Goal: Task Accomplishment & Management: Use online tool/utility

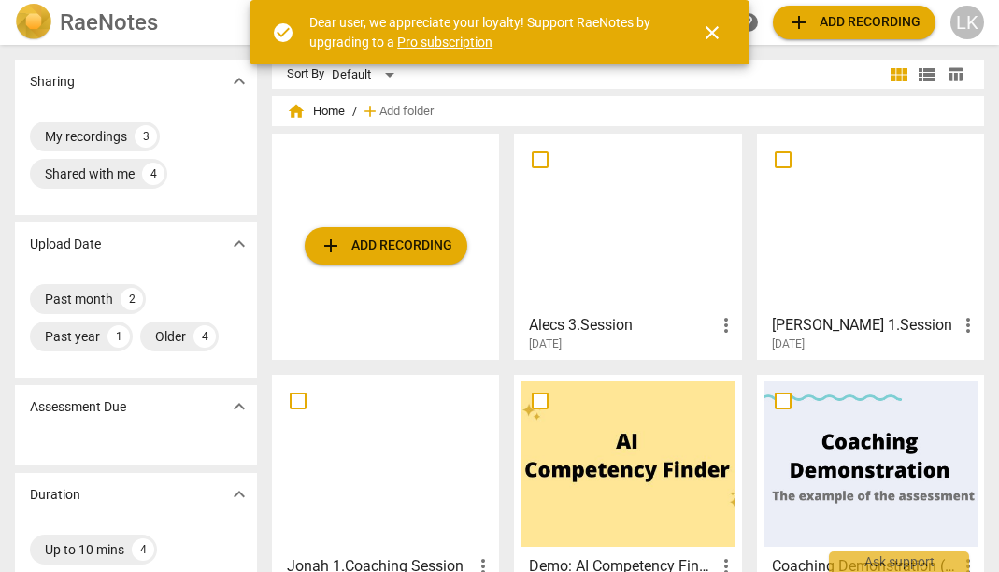
click at [714, 37] on span "close" at bounding box center [712, 32] width 22 height 22
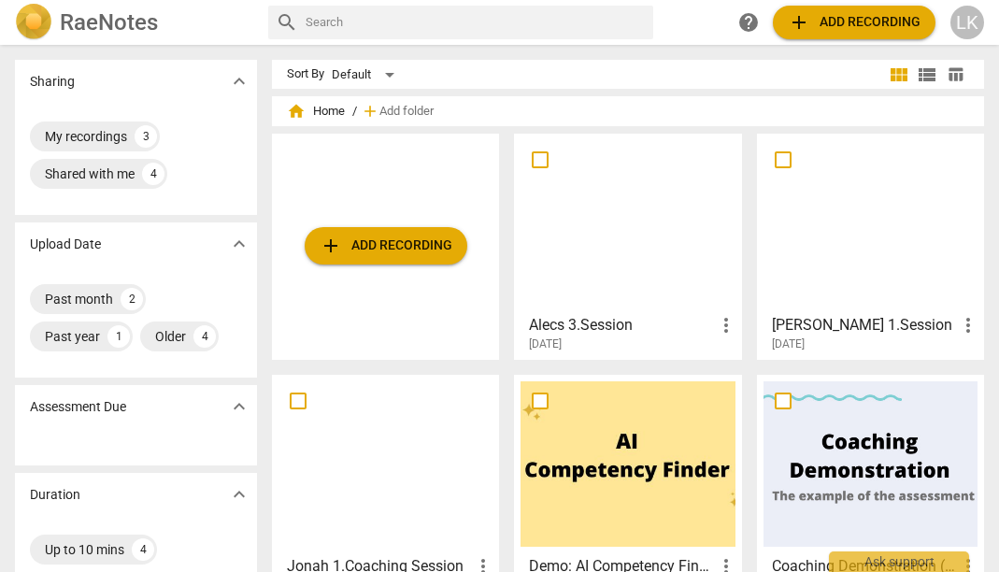
click at [830, 21] on span "add Add recording" at bounding box center [854, 22] width 133 height 22
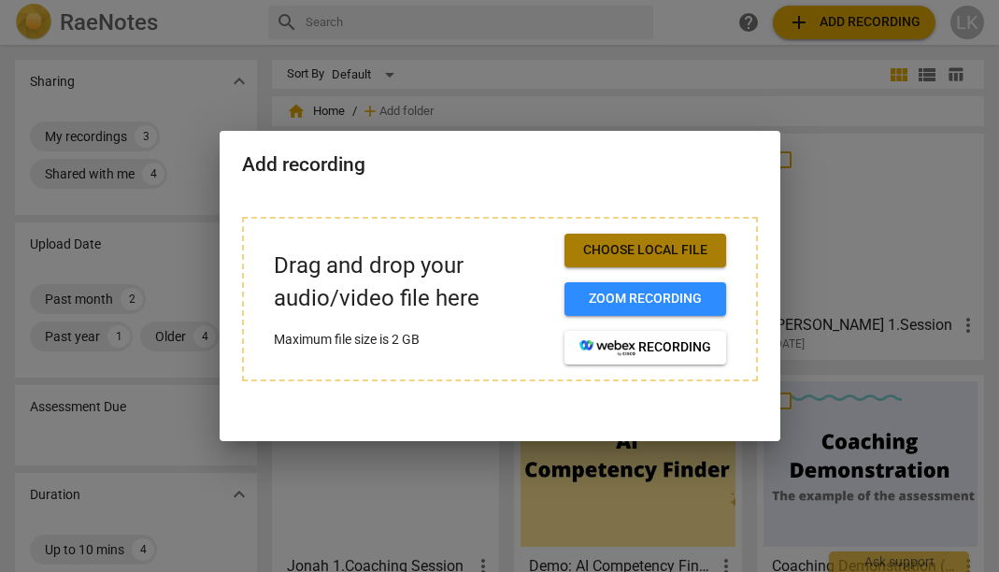
click at [616, 251] on span "Choose local file" at bounding box center [645, 250] width 132 height 19
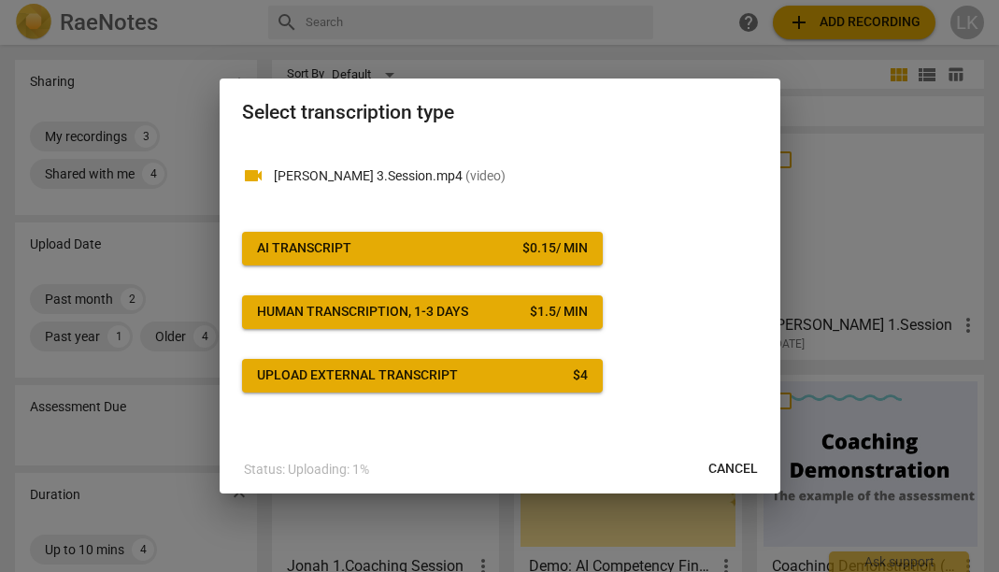
click at [514, 255] on span "AI Transcript $ 0.15 / min" at bounding box center [422, 248] width 331 height 19
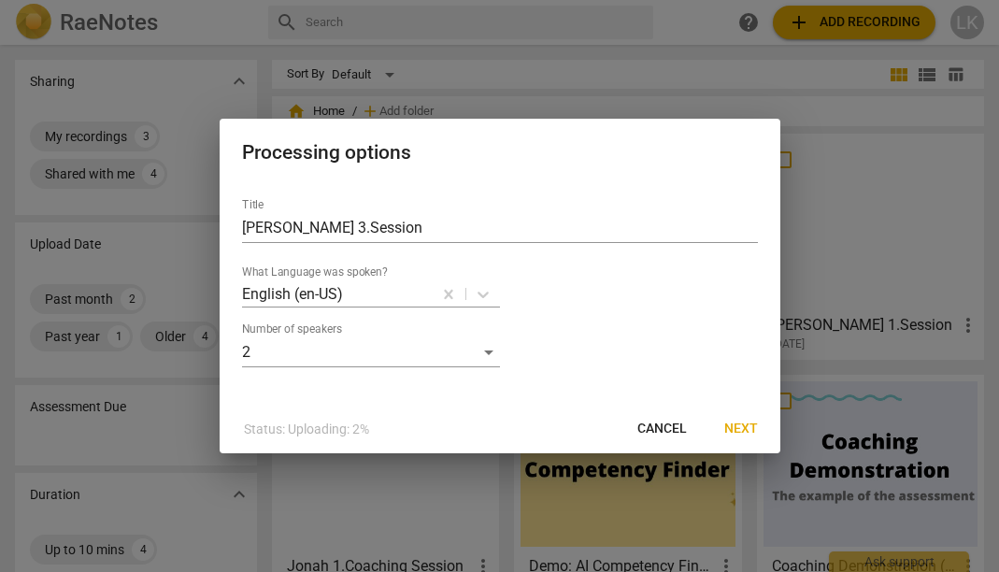
click at [740, 420] on span "Next" at bounding box center [741, 429] width 34 height 19
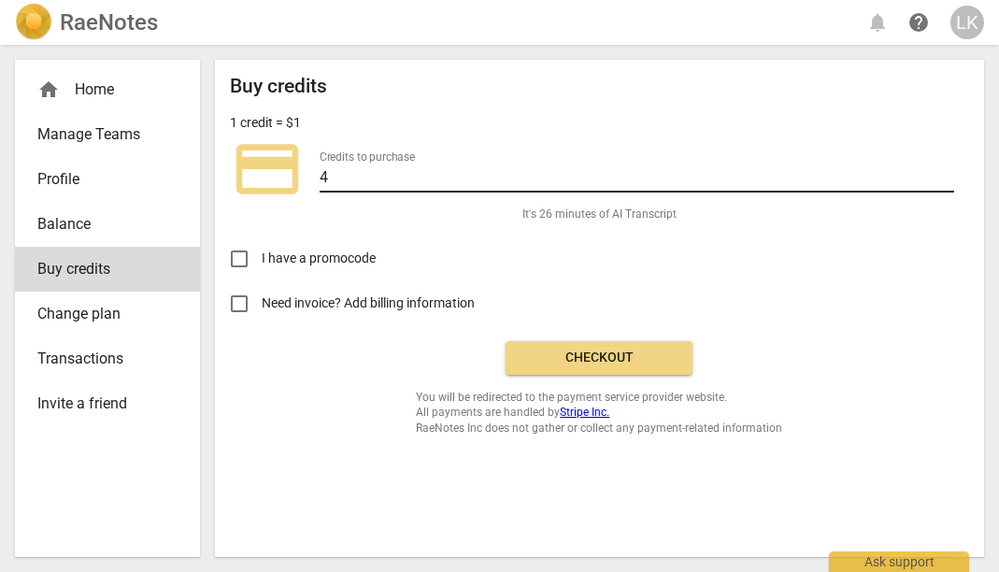
click at [368, 175] on input "4" at bounding box center [637, 178] width 635 height 27
type input "10"
click at [593, 360] on span "Checkout" at bounding box center [599, 358] width 157 height 19
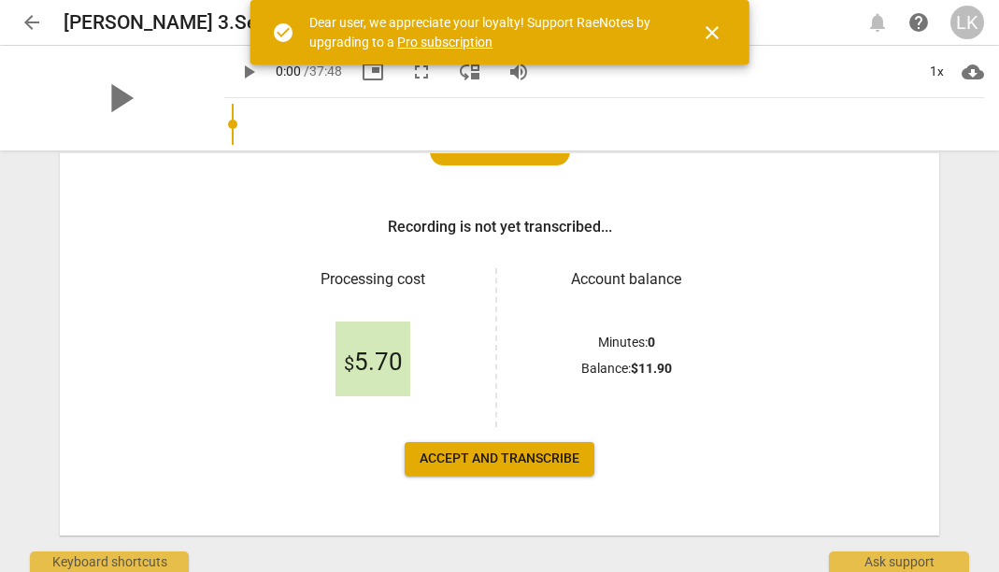
scroll to position [251, 0]
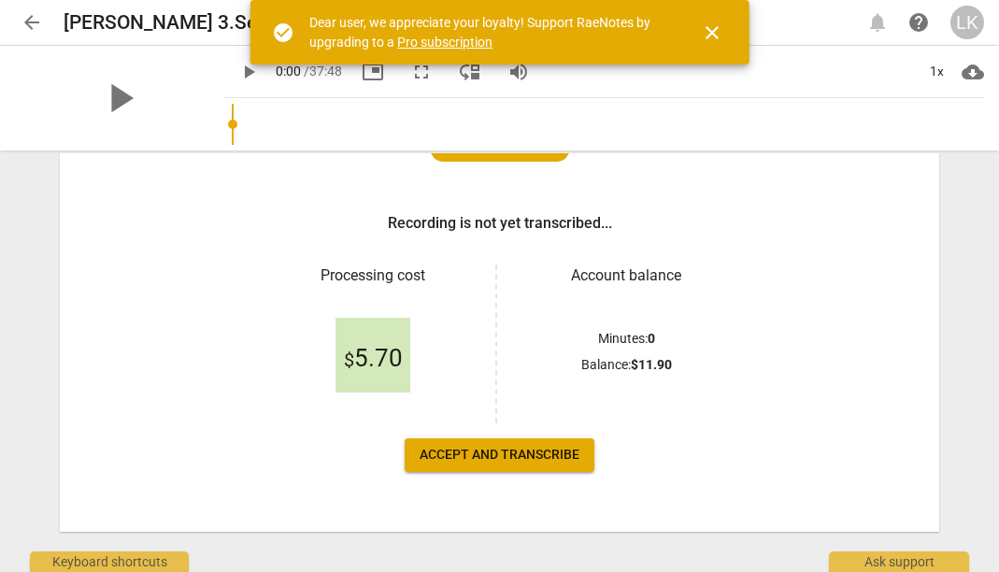
click at [502, 464] on span "Accept and transcribe" at bounding box center [500, 455] width 160 height 19
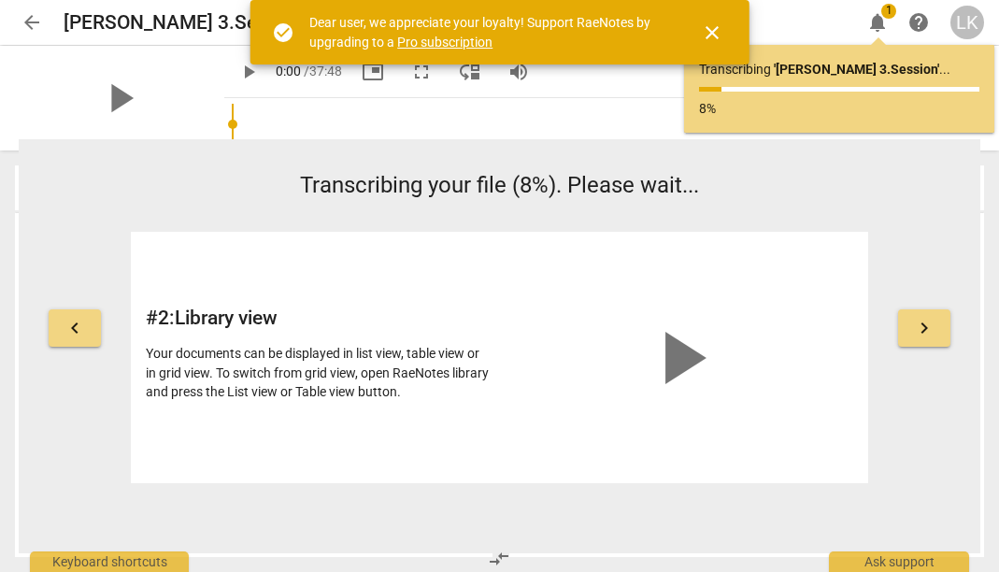
click at [718, 32] on span "close" at bounding box center [712, 32] width 22 height 22
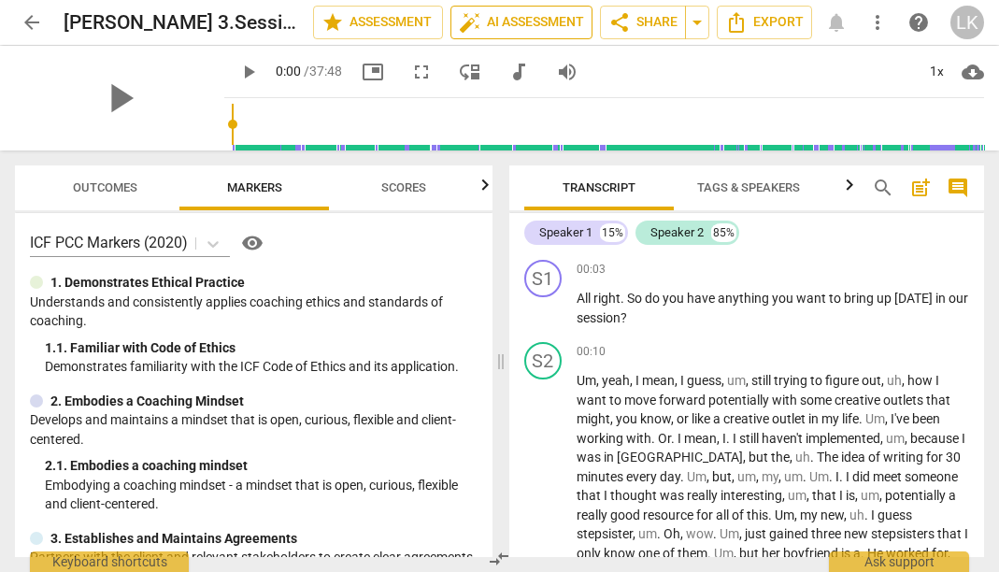
click at [517, 22] on span "auto_fix_high AI Assessment" at bounding box center [521, 22] width 125 height 22
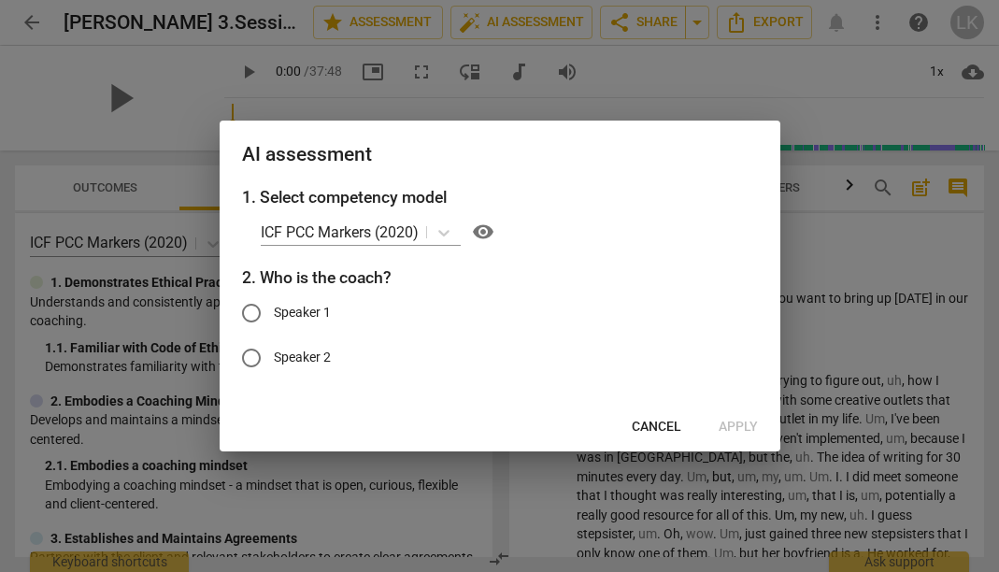
click at [644, 423] on span "Cancel" at bounding box center [657, 427] width 50 height 19
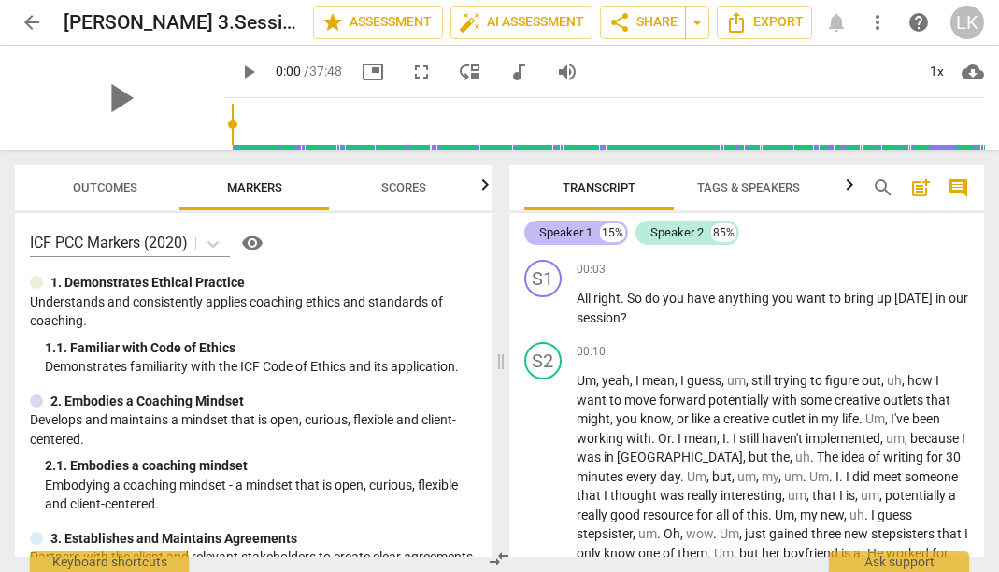
click at [583, 235] on div "Speaker 1" at bounding box center [565, 232] width 53 height 19
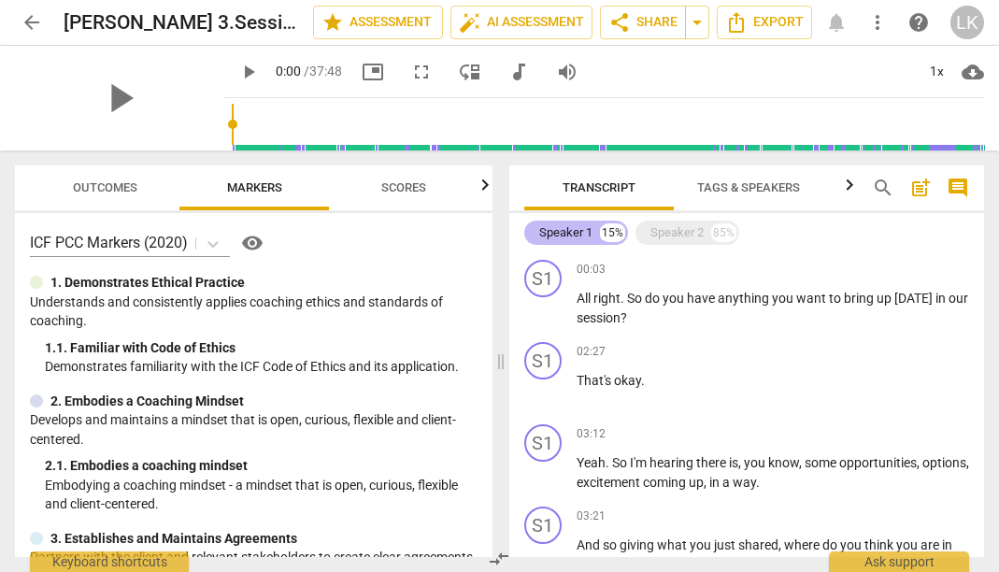
click at [598, 221] on div "Speaker 1 15%" at bounding box center [576, 233] width 104 height 24
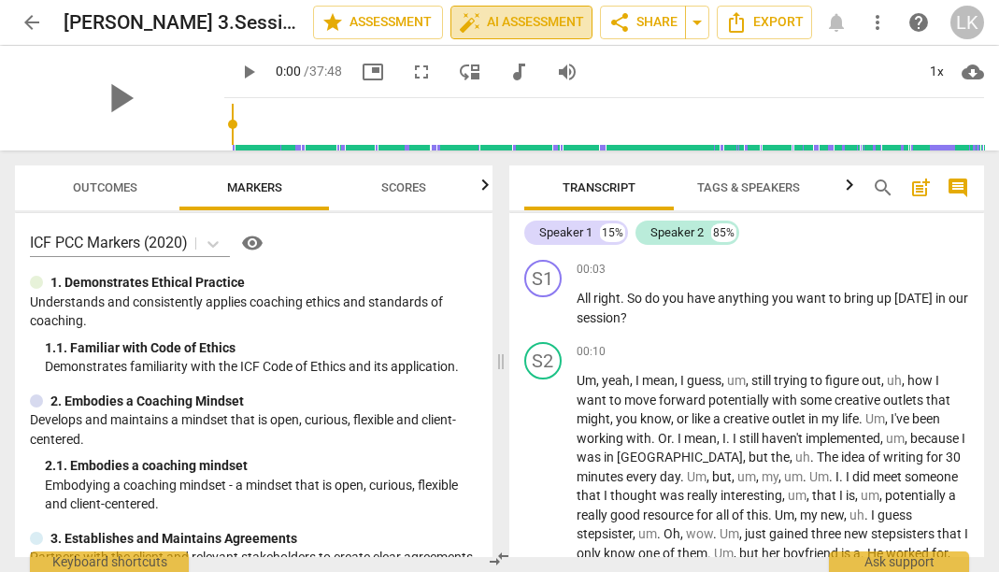
click at [528, 21] on span "auto_fix_high AI Assessment" at bounding box center [521, 22] width 125 height 22
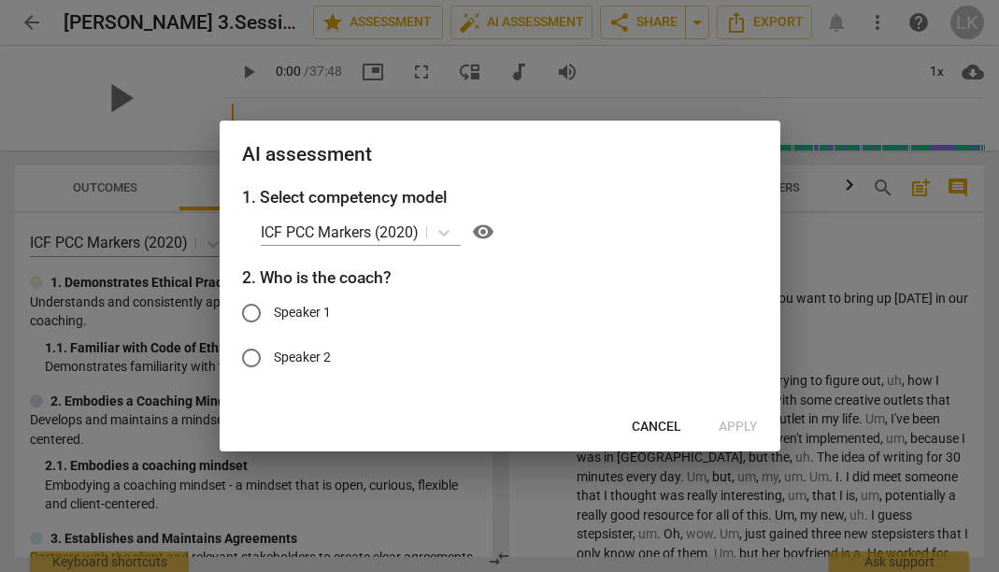
click at [257, 314] on input "Speaker 1" at bounding box center [251, 313] width 45 height 45
radio input "true"
click at [735, 437] on button "Apply" at bounding box center [738, 427] width 69 height 34
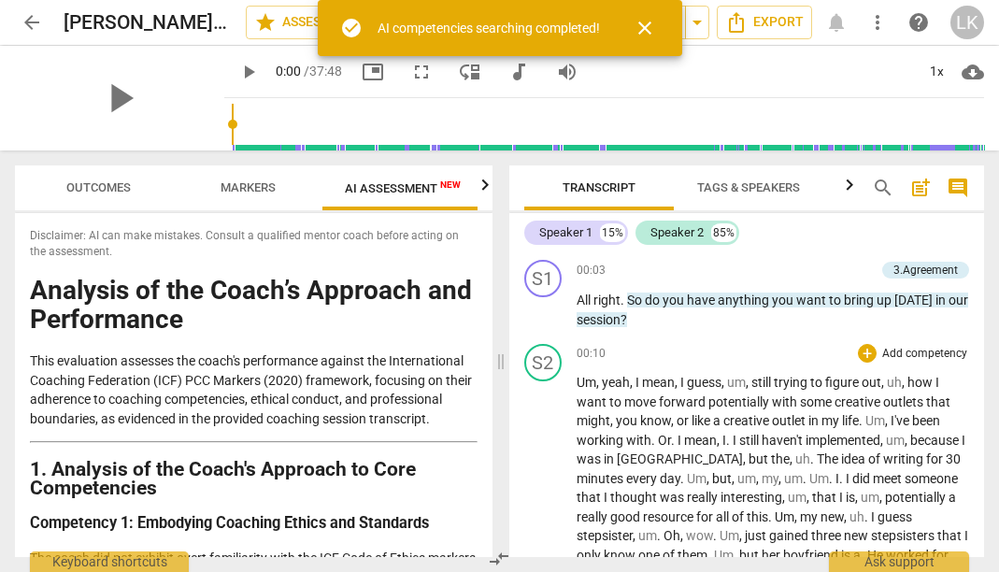
scroll to position [0, 11]
